Goal: Communication & Community: Answer question/provide support

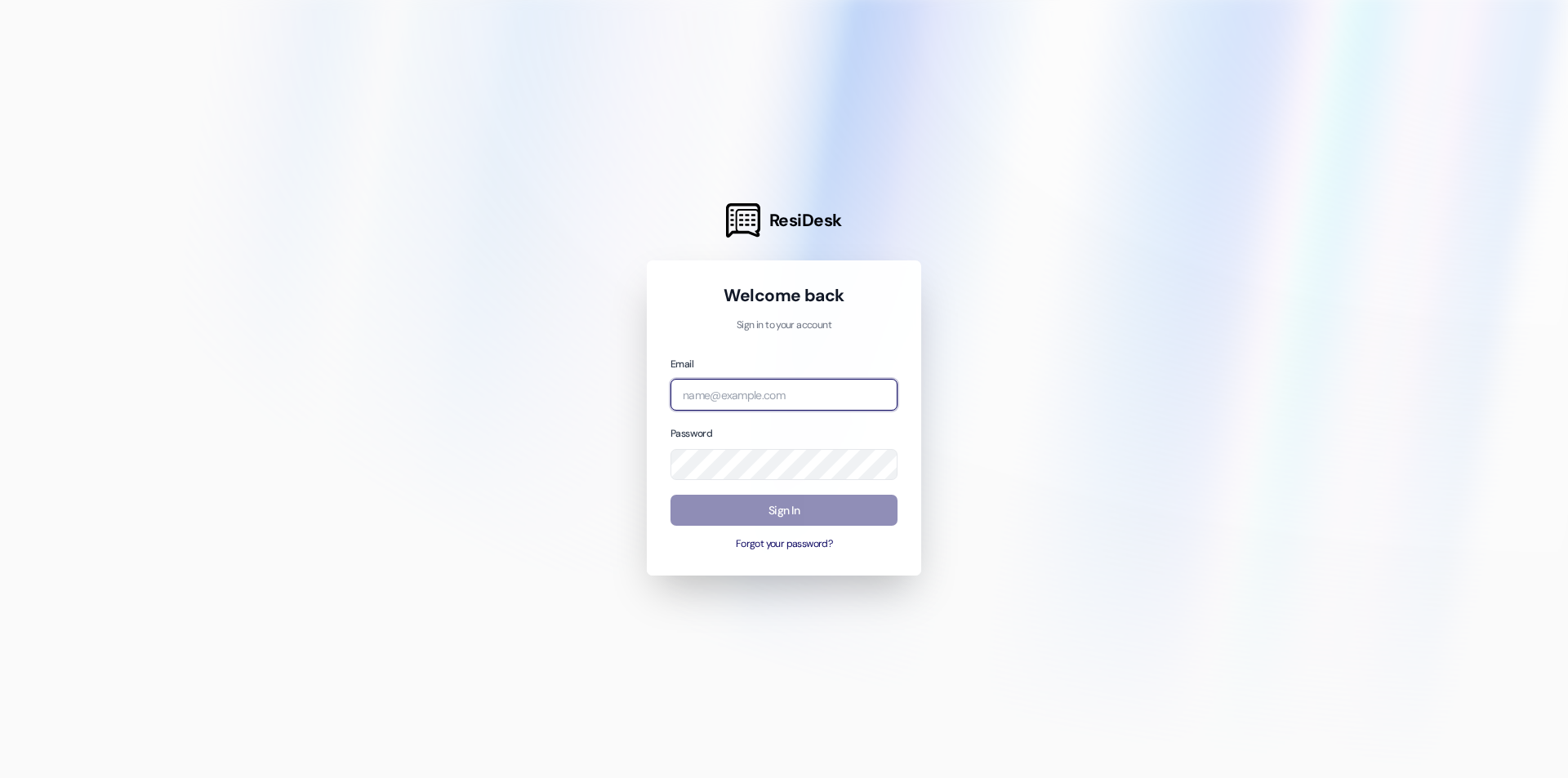
type input "[EMAIL_ADDRESS][DOMAIN_NAME]"
click at [864, 512] on button "Sign In" at bounding box center [784, 510] width 227 height 32
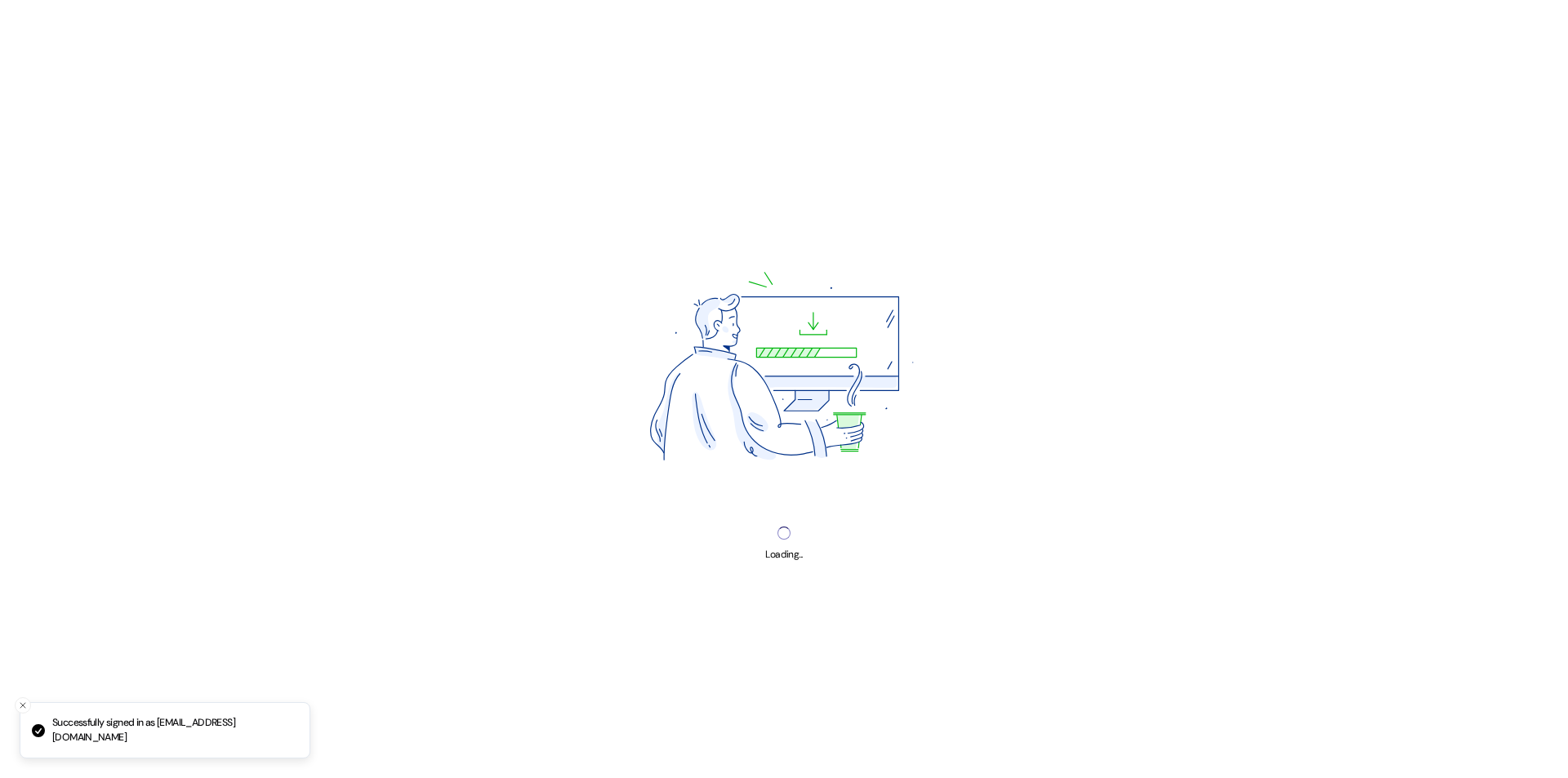
click at [859, 517] on img at bounding box center [784, 371] width 415 height 311
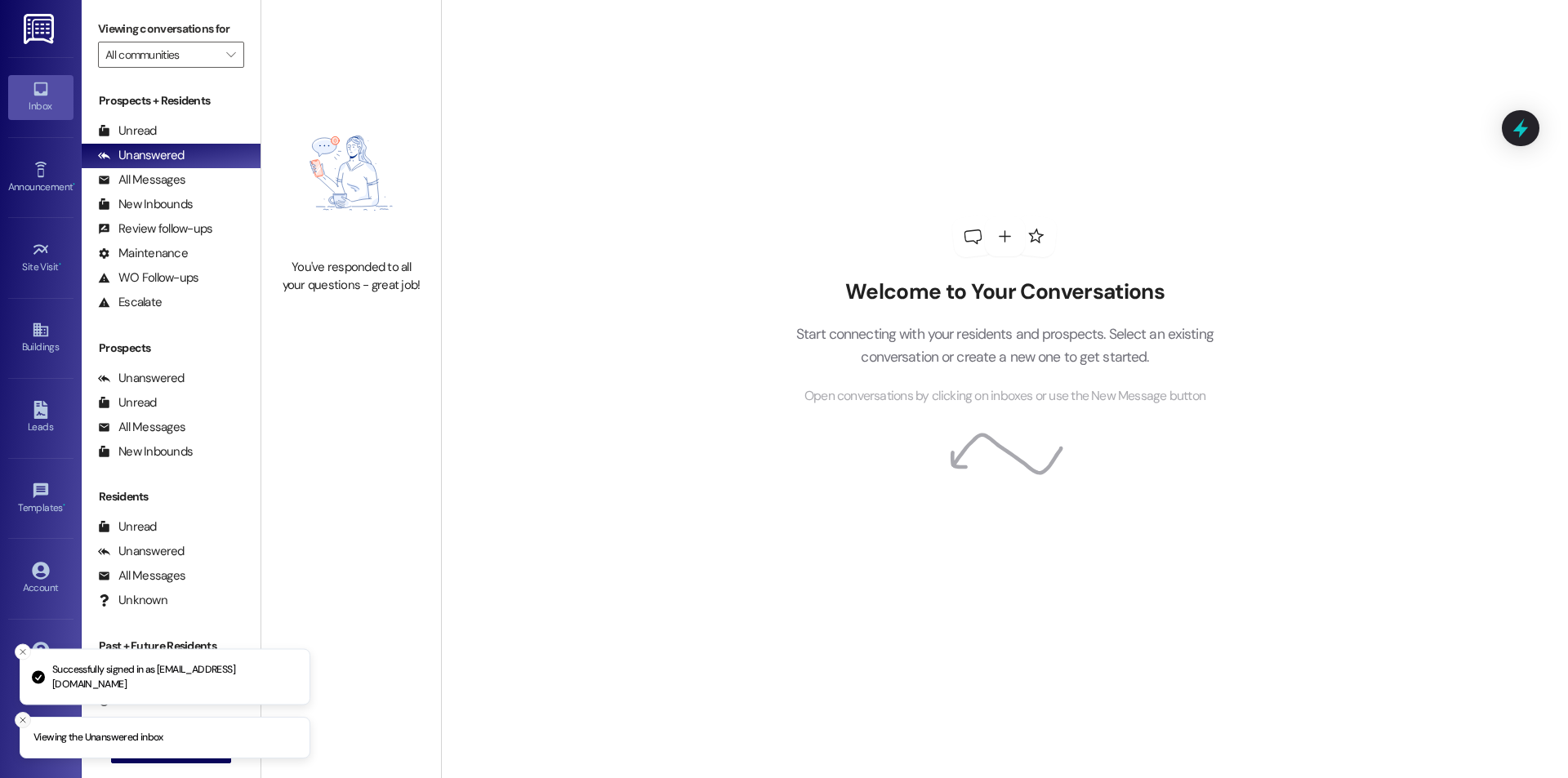
click at [17, 724] on button "Close toast" at bounding box center [22, 719] width 16 height 16
click at [20, 702] on icon "Close toast" at bounding box center [23, 706] width 10 height 10
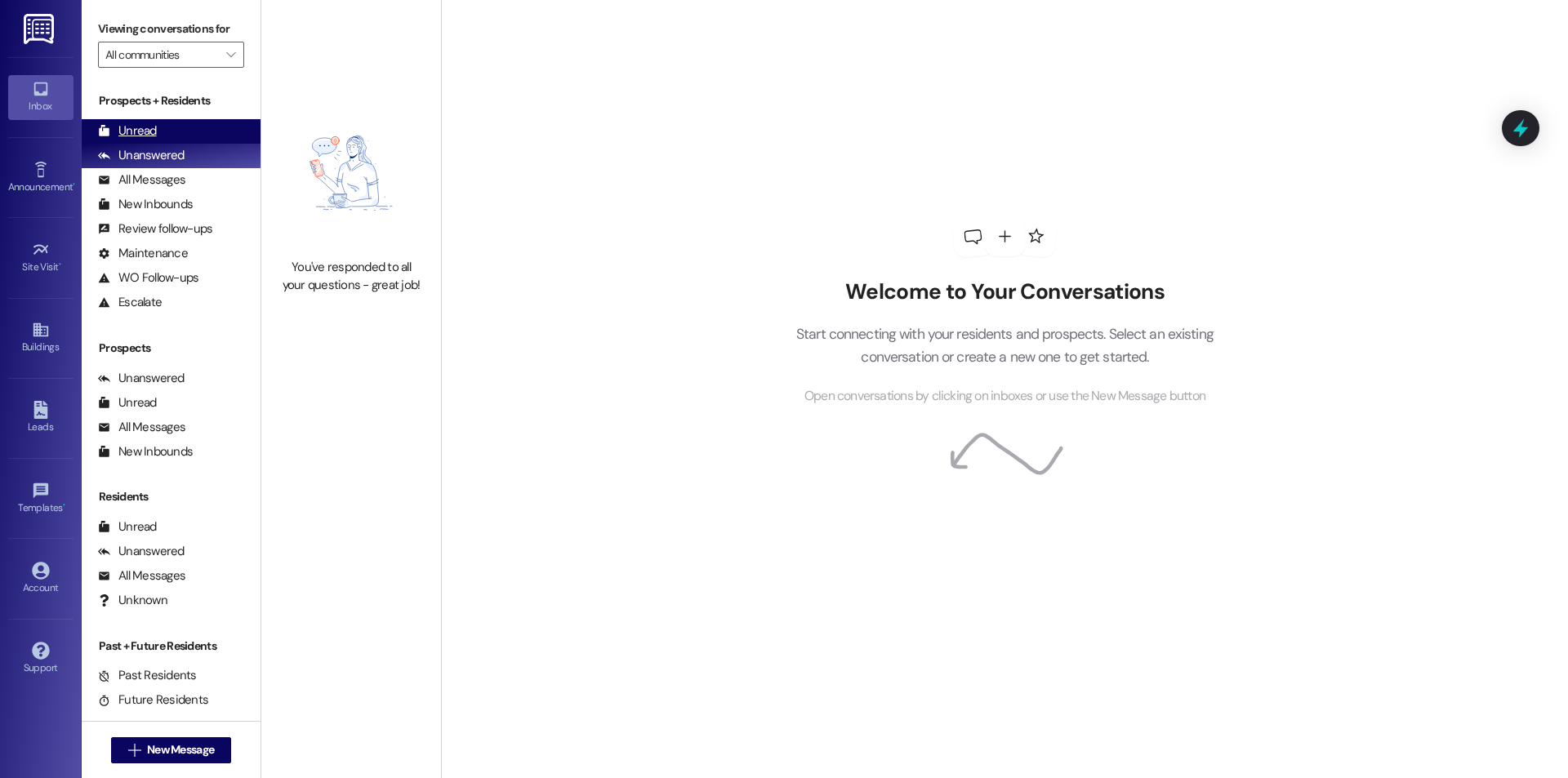
click at [174, 127] on div "Unread (0)" at bounding box center [171, 131] width 179 height 24
